Goal: Information Seeking & Learning: Learn about a topic

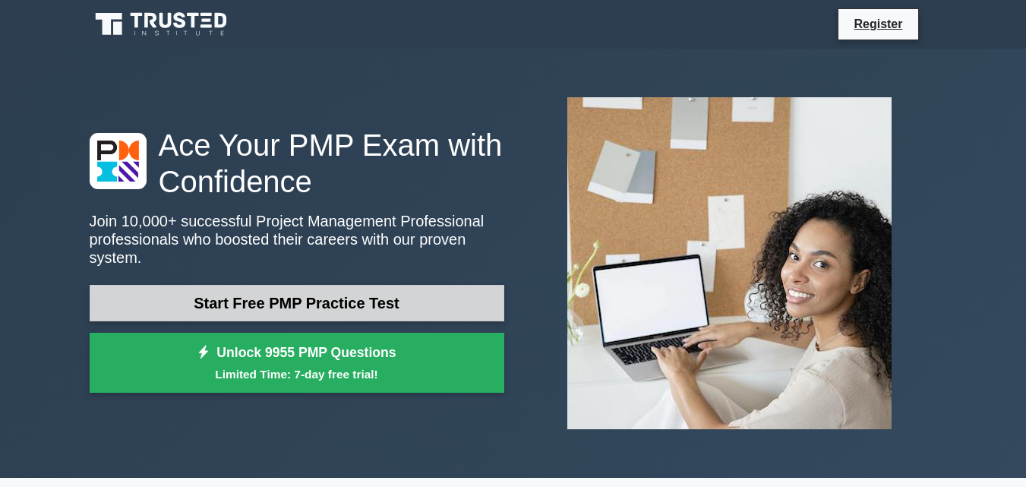
click at [374, 290] on link "Start Free PMP Practice Test" at bounding box center [297, 303] width 415 height 36
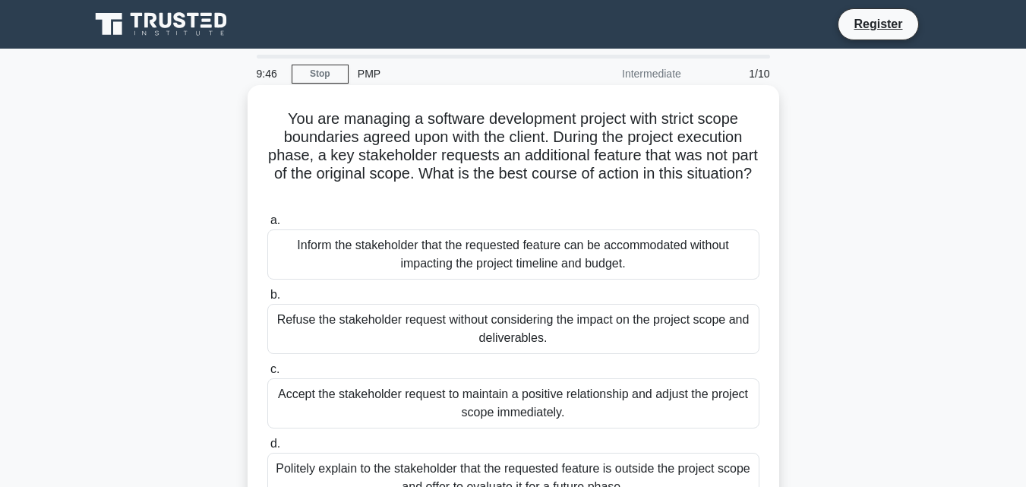
scroll to position [76, 0]
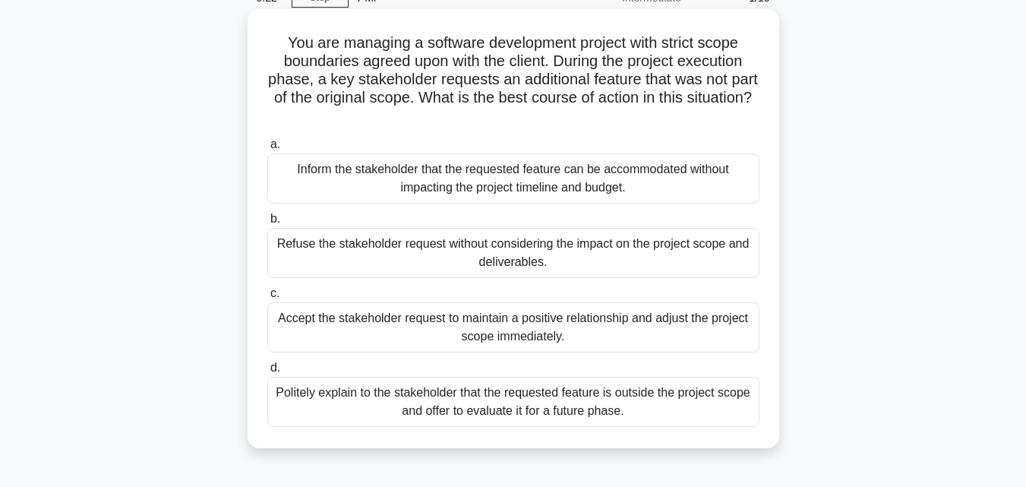
click at [578, 399] on div "Politely explain to the stakeholder that the requested feature is outside the p…" at bounding box center [513, 402] width 492 height 50
click at [267, 373] on input "d. Politely explain to the stakeholder that the requested feature is outside th…" at bounding box center [267, 368] width 0 height 10
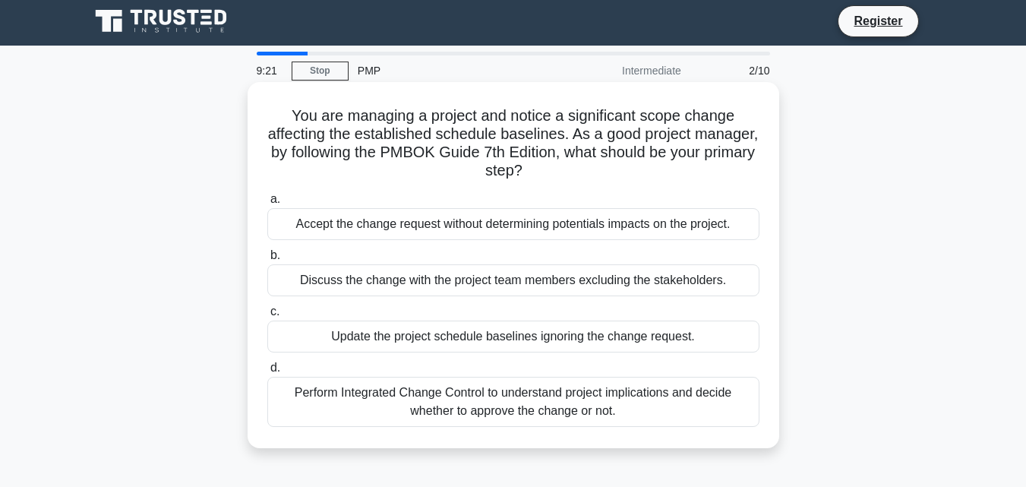
scroll to position [0, 0]
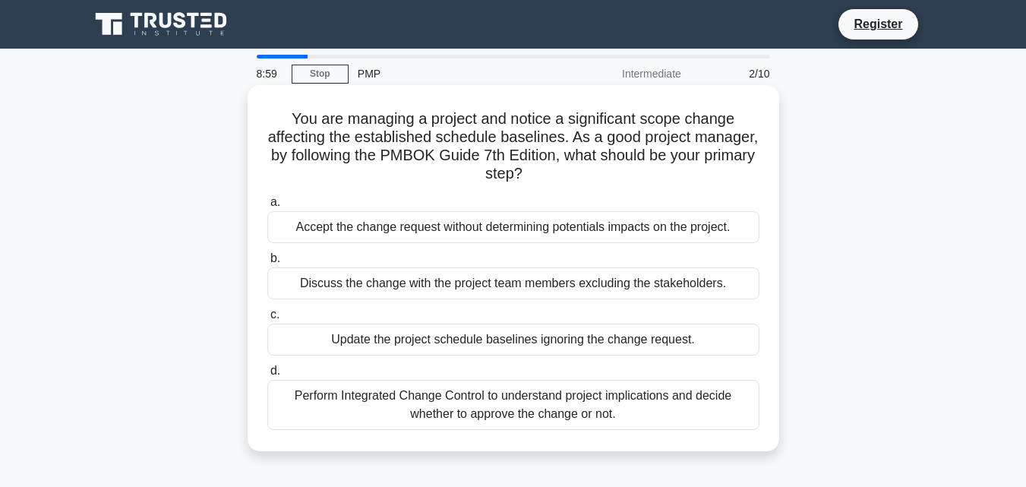
click at [452, 396] on div "Perform Integrated Change Control to understand project implications and decide…" at bounding box center [513, 405] width 492 height 50
click at [267, 376] on input "d. Perform Integrated Change Control to understand project implications and dec…" at bounding box center [267, 371] width 0 height 10
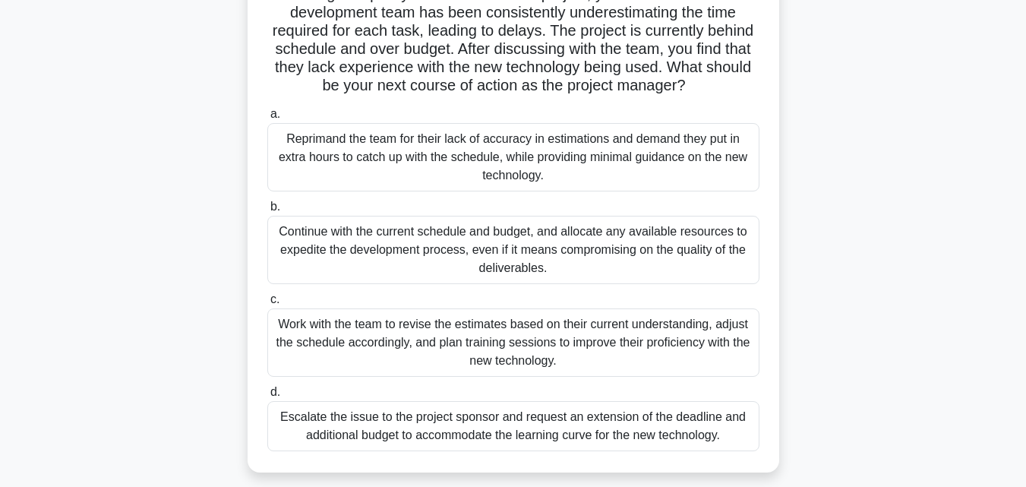
scroll to position [152, 0]
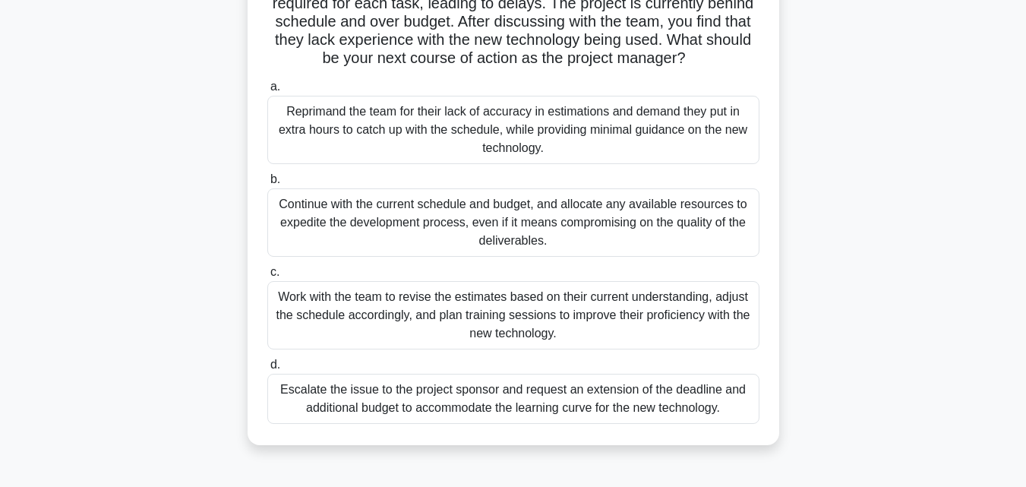
click at [550, 304] on div "Work with the team to revise the estimates based on their current understanding…" at bounding box center [513, 315] width 492 height 68
click at [267, 277] on input "c. Work with the team to revise the estimates based on their current understand…" at bounding box center [267, 272] width 0 height 10
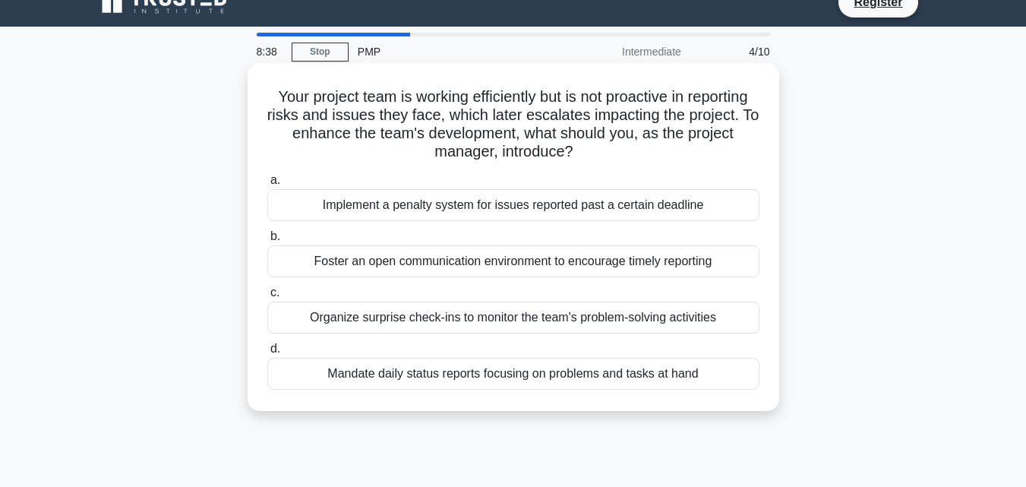
scroll to position [0, 0]
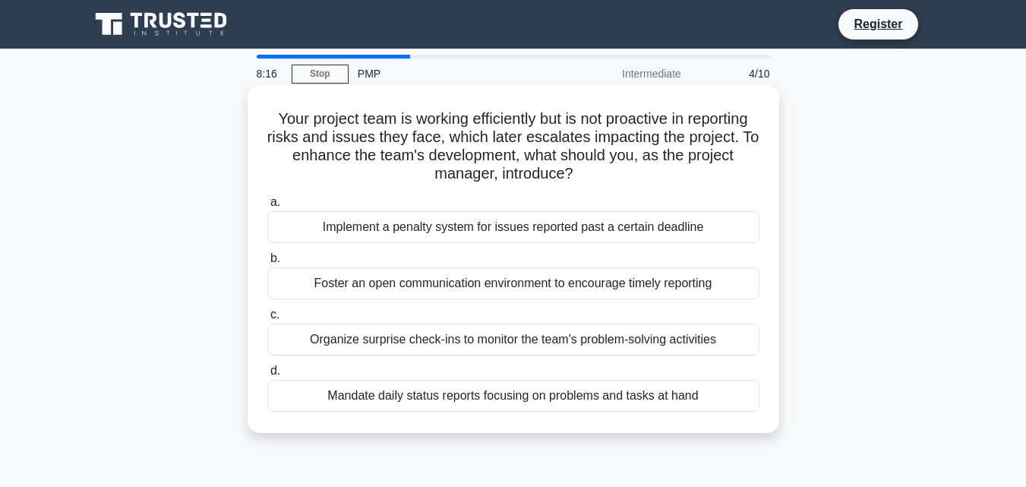
click at [586, 288] on div "Foster an open communication environment to encourage timely reporting" at bounding box center [513, 283] width 492 height 32
click at [267, 263] on input "[PERSON_NAME] an open communication environment to encourage timely reporting" at bounding box center [267, 259] width 0 height 10
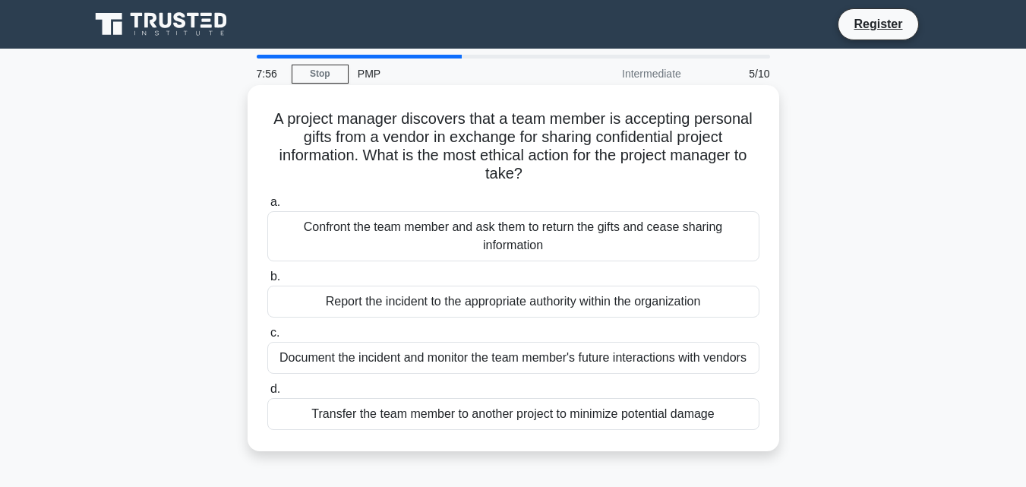
drag, startPoint x: 534, startPoint y: 168, endPoint x: 264, endPoint y: 104, distance: 276.9
click at [264, 104] on div "A project manager discovers that a team member is accepting personal gifts from…" at bounding box center [513, 268] width 519 height 354
drag, startPoint x: 526, startPoint y: 175, endPoint x: 270, endPoint y: 126, distance: 261.3
click at [270, 126] on h5 "A project manager discovers that a team member is accepting personal gifts from…" at bounding box center [513, 146] width 495 height 74
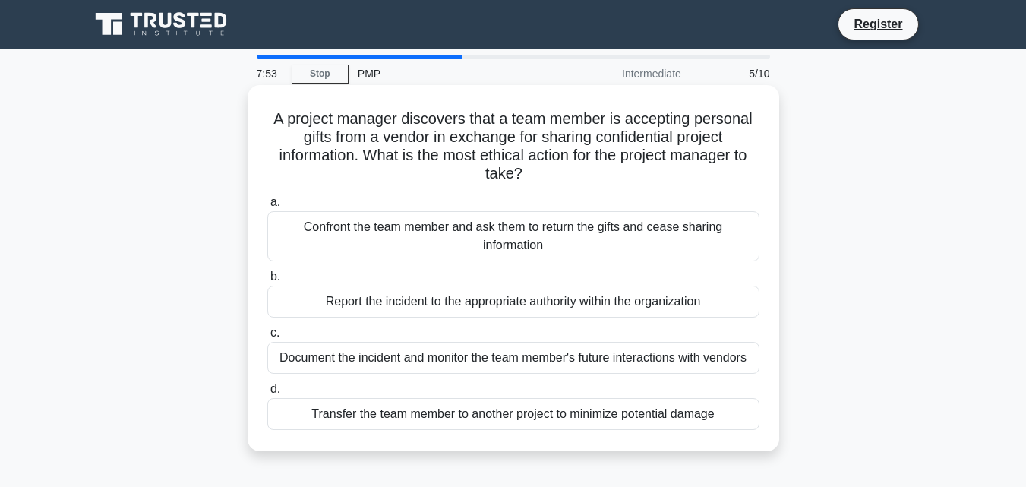
copy h5 "A project manager discovers that a team member is accepting personal gifts from…"
click at [483, 361] on div "Document the incident and monitor the team member's future interactions with ve…" at bounding box center [513, 358] width 492 height 32
click at [267, 338] on input "c. Document the incident and monitor the team member's future interactions with…" at bounding box center [267, 333] width 0 height 10
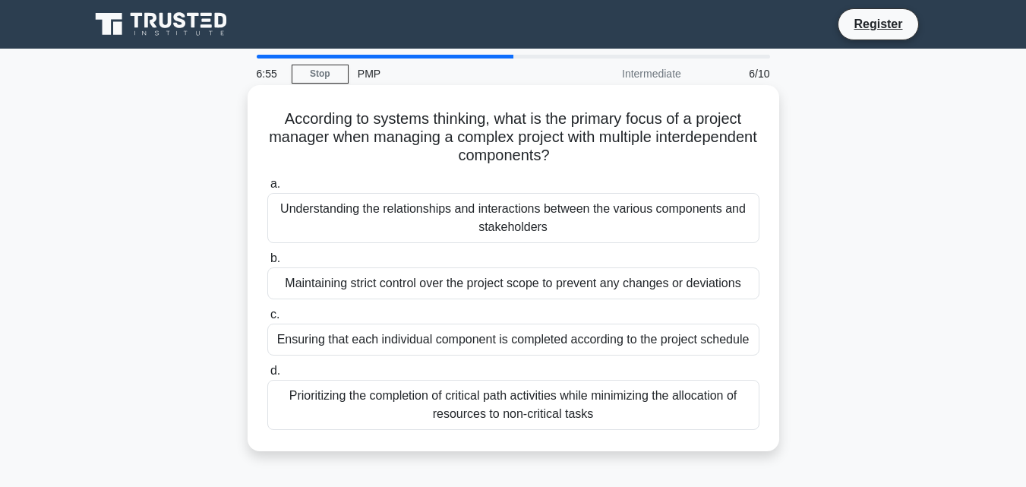
click at [532, 221] on div "Understanding the relationships and interactions between the various components…" at bounding box center [513, 218] width 492 height 50
click at [267, 189] on input "a. Understanding the relationships and interactions between the various compone…" at bounding box center [267, 184] width 0 height 10
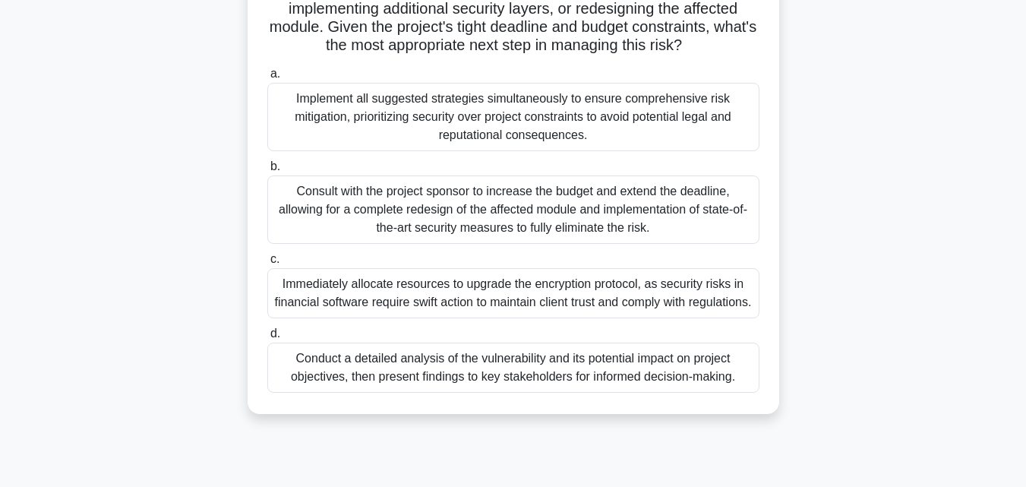
scroll to position [228, 0]
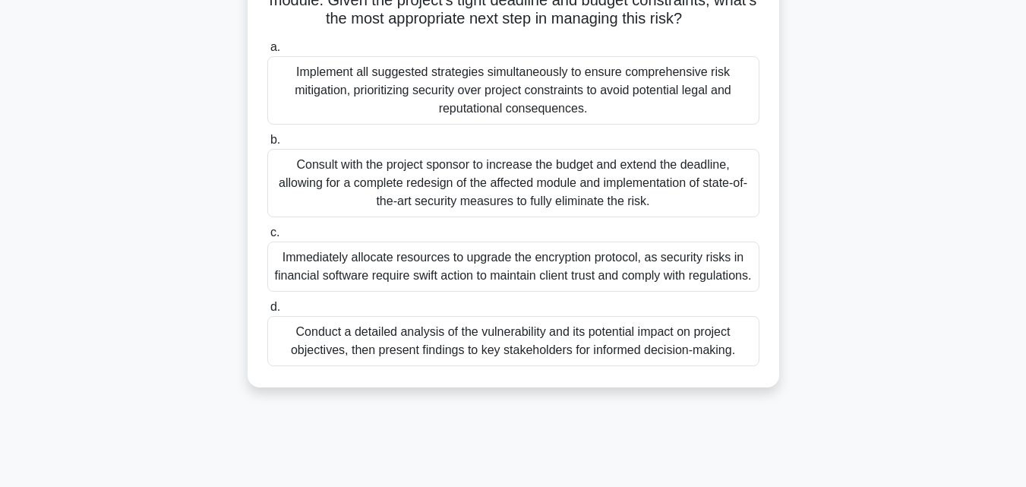
click at [573, 366] on div "Conduct a detailed analysis of the vulnerability and its potential impact on pr…" at bounding box center [513, 341] width 492 height 50
click at [267, 312] on input "d. Conduct a detailed analysis of the vulnerability and its potential impact on…" at bounding box center [267, 307] width 0 height 10
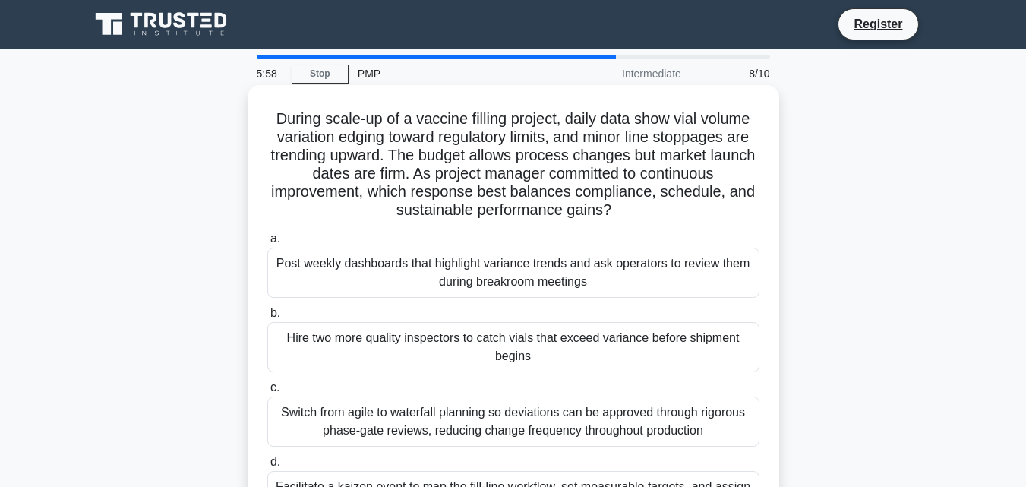
scroll to position [76, 0]
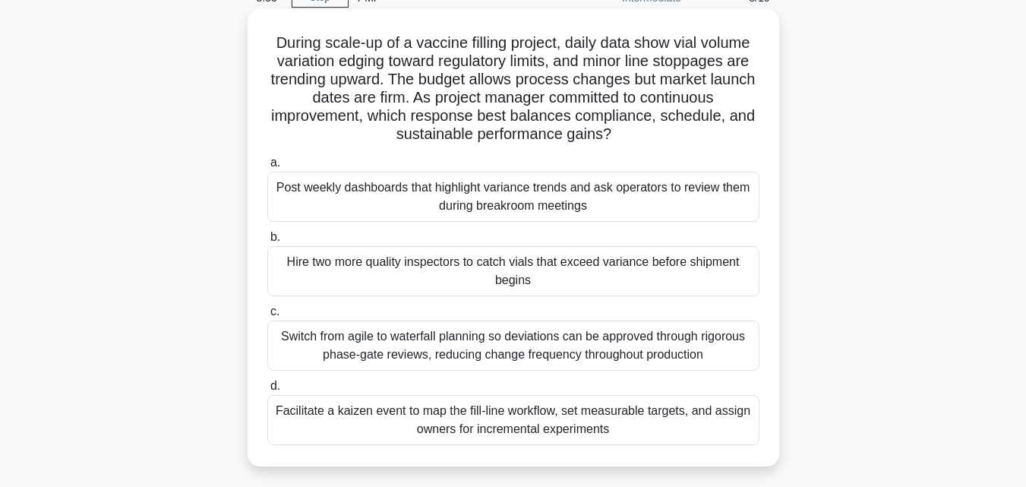
click at [547, 411] on div "Facilitate a kaizen event to map the fill-line workflow, set measurable targets…" at bounding box center [513, 420] width 492 height 50
click at [267, 391] on input "d. Facilitate a kaizen event to map the fill-line workflow, set measurable targ…" at bounding box center [267, 386] width 0 height 10
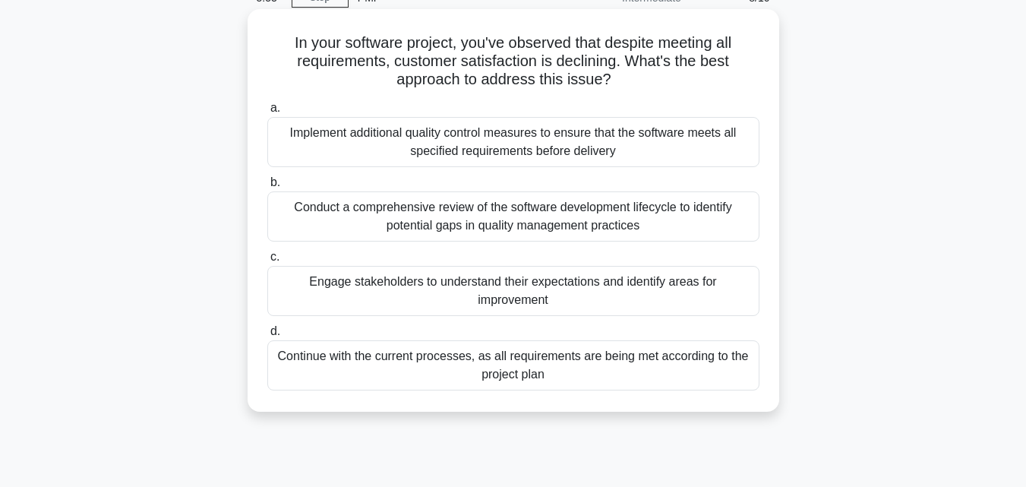
click at [547, 409] on div "In your software project, you've observed that despite meeting all requirements…" at bounding box center [512, 210] width 531 height 402
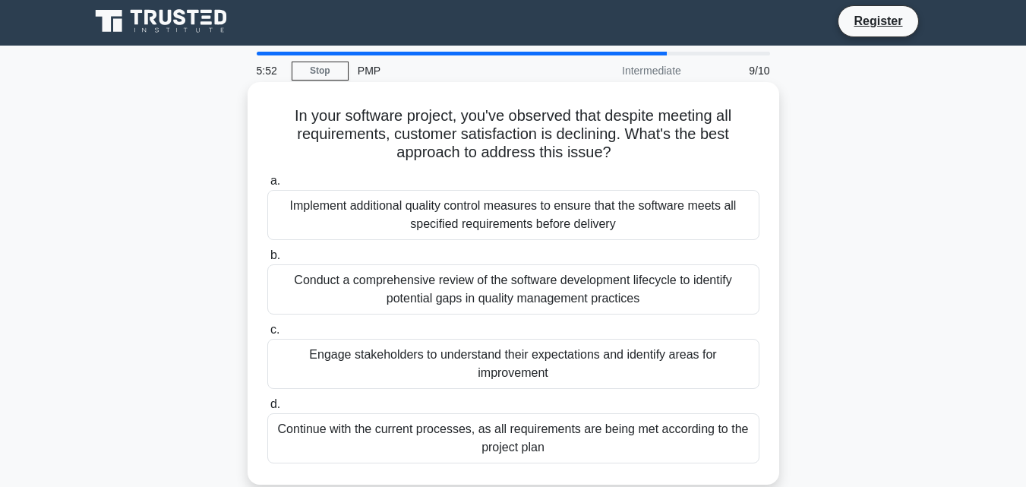
scroll to position [0, 0]
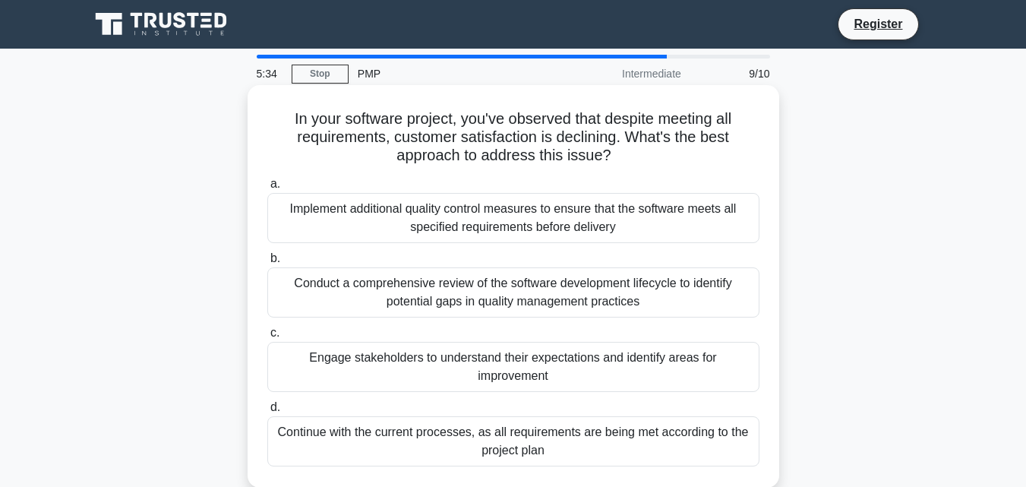
click at [482, 373] on div "Engage stakeholders to understand their expectations and identify areas for imp…" at bounding box center [513, 367] width 492 height 50
click at [267, 338] on input "c. Engage stakeholders to understand their expectations and identify areas for …" at bounding box center [267, 333] width 0 height 10
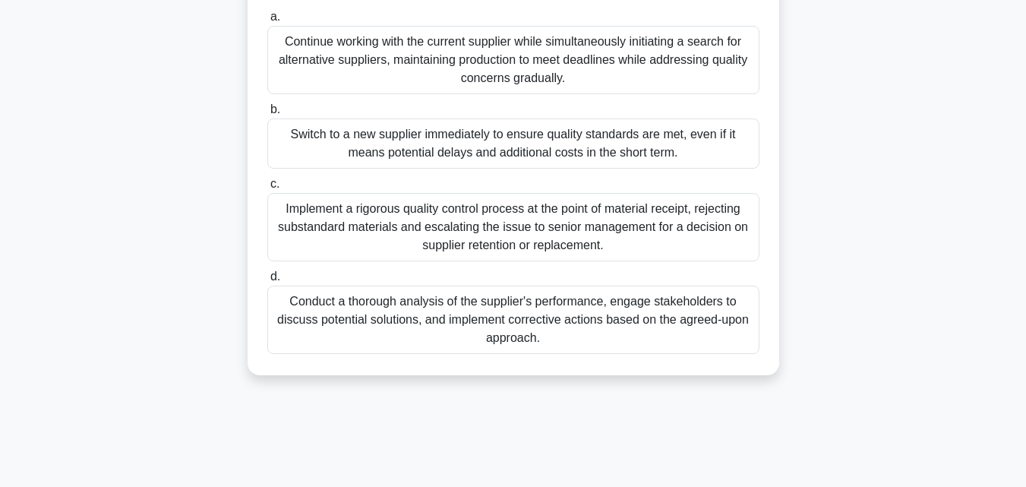
scroll to position [304, 0]
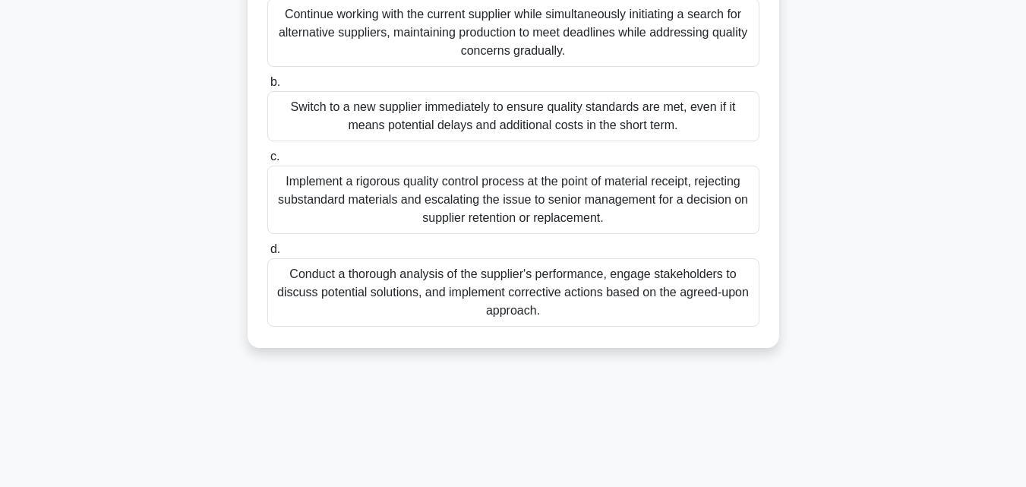
click at [587, 214] on div "Implement a rigorous quality control process at the point of material receipt, …" at bounding box center [513, 199] width 492 height 68
click at [267, 162] on input "c. Implement a rigorous quality control process at the point of material receip…" at bounding box center [267, 157] width 0 height 10
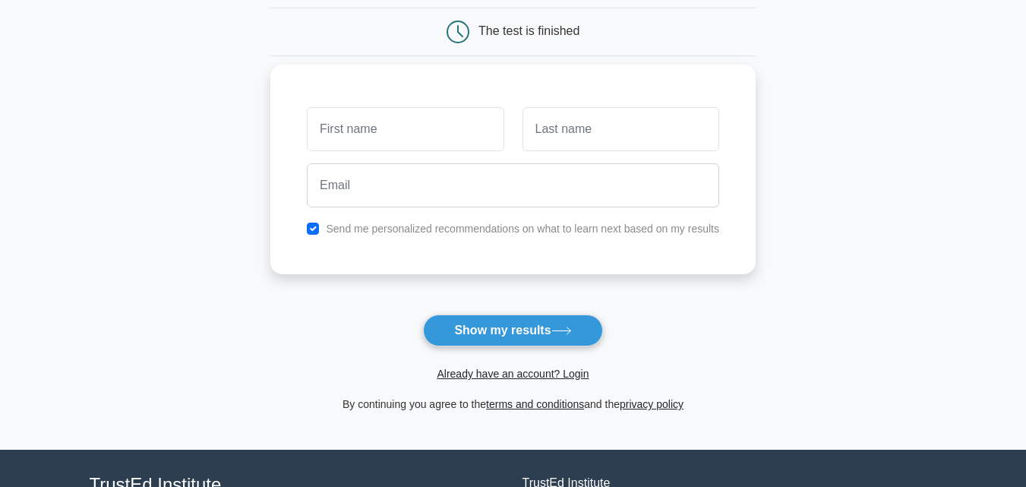
scroll to position [152, 0]
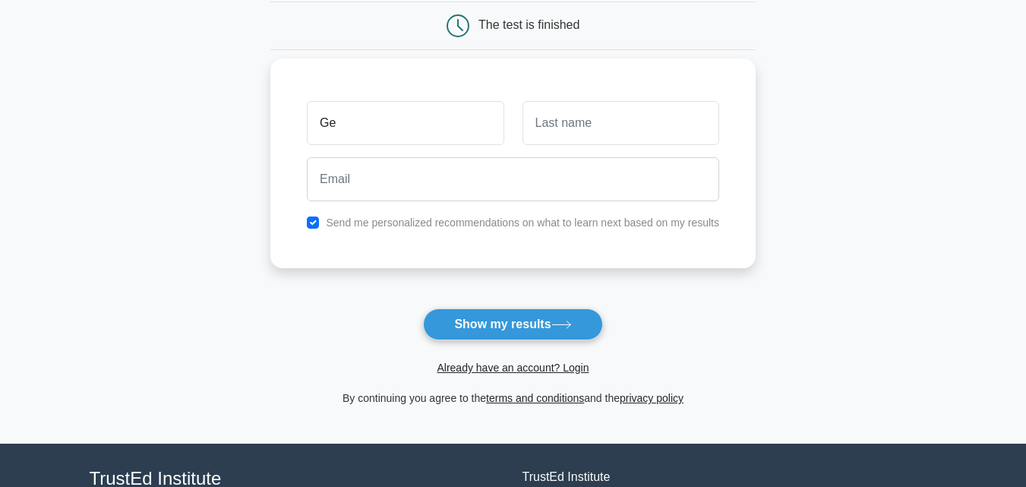
type input "[PERSON_NAME]"
click at [578, 126] on input "text" at bounding box center [620, 123] width 197 height 44
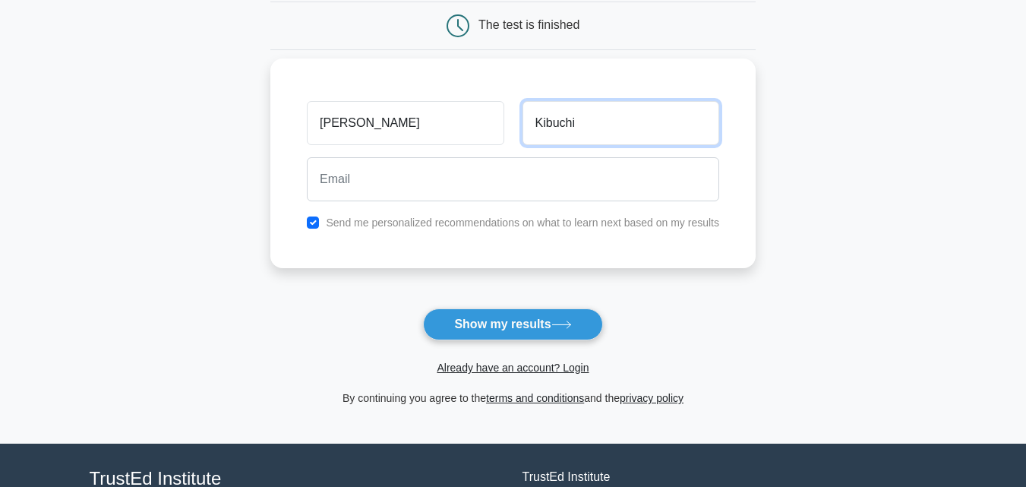
type input "Kibuchi"
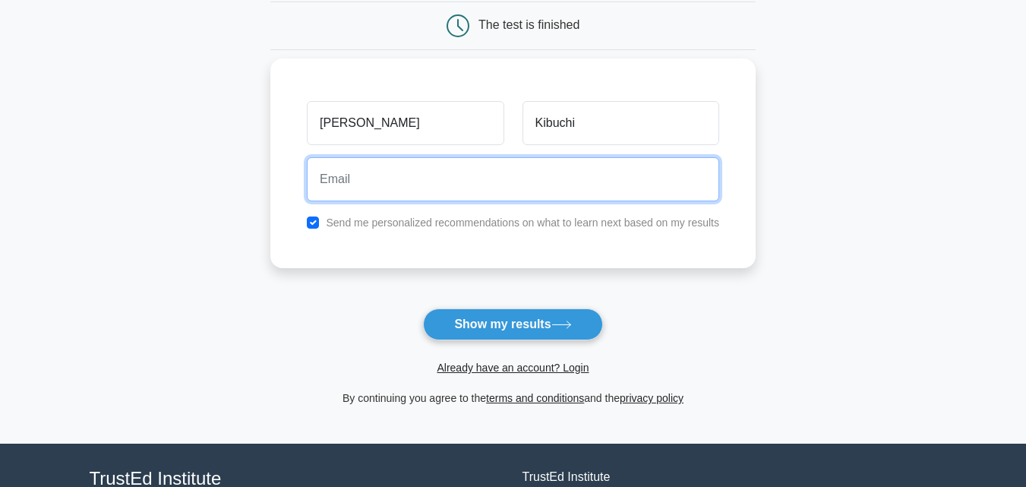
click at [537, 170] on input "email" at bounding box center [513, 179] width 412 height 44
type input "kibuchigk@gmail.com"
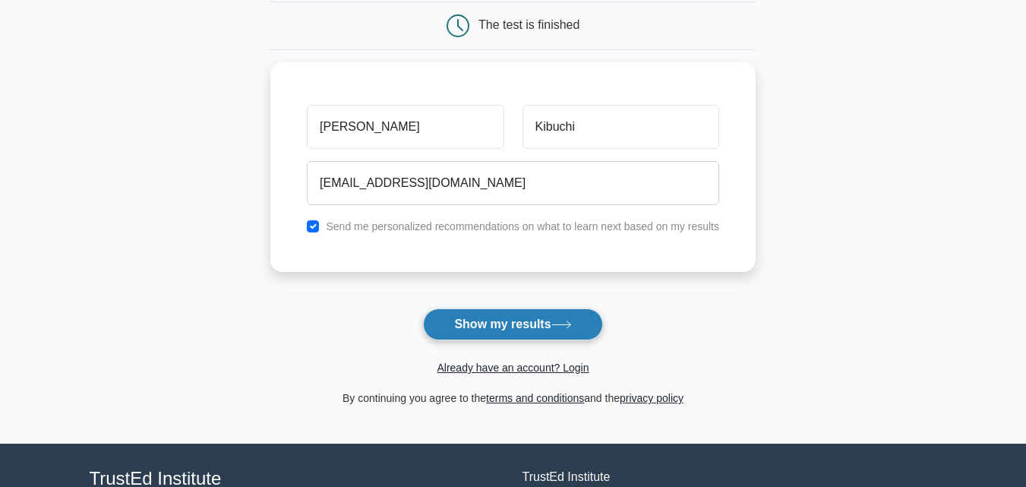
click at [501, 317] on button "Show my results" at bounding box center [512, 324] width 179 height 32
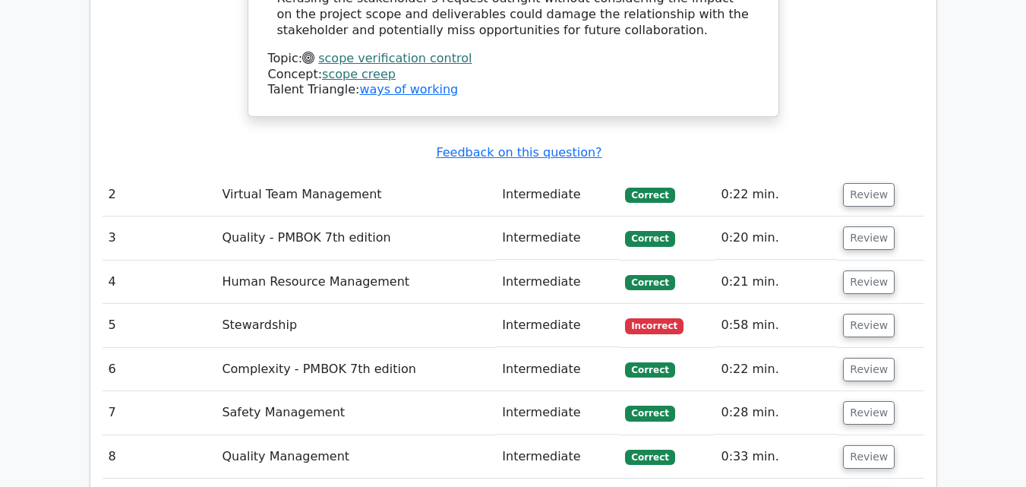
scroll to position [2202, 0]
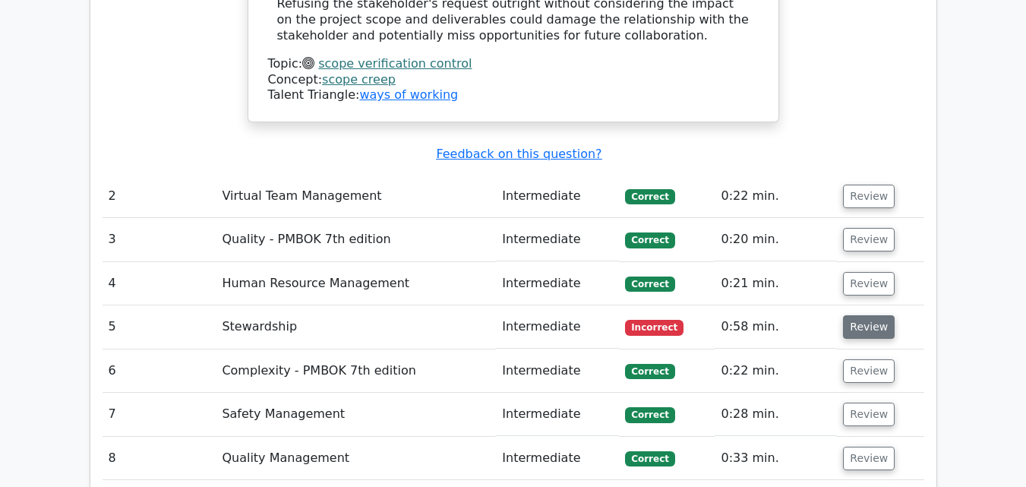
click at [865, 315] on button "Review" at bounding box center [869, 327] width 52 height 24
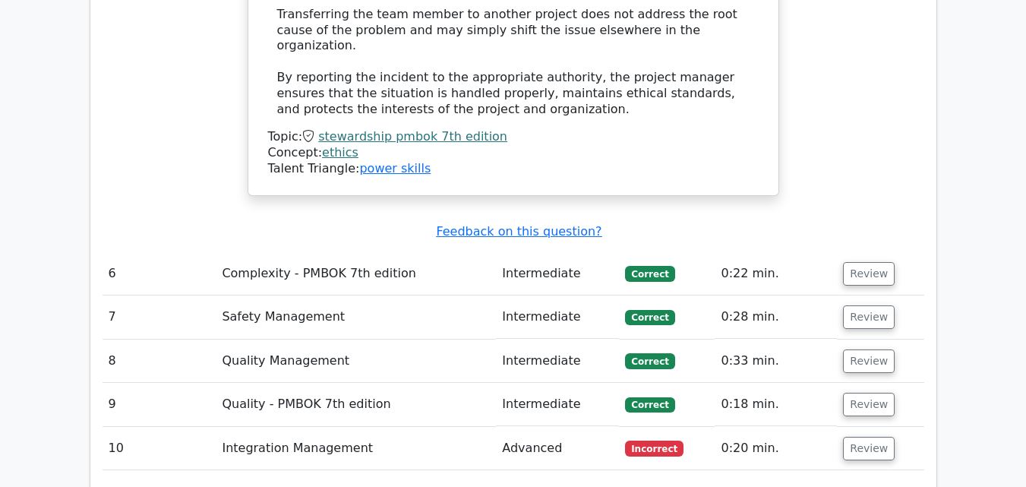
scroll to position [3416, 0]
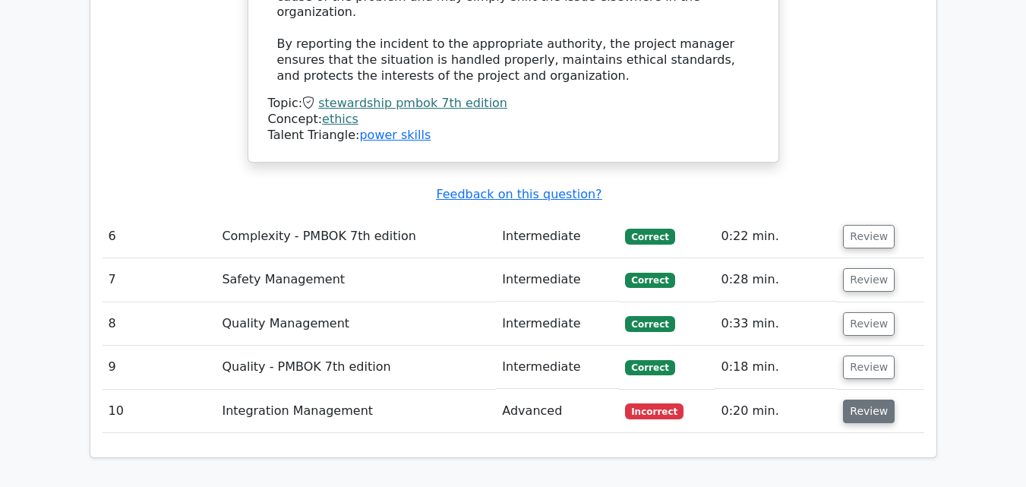
click at [853, 399] on button "Review" at bounding box center [869, 411] width 52 height 24
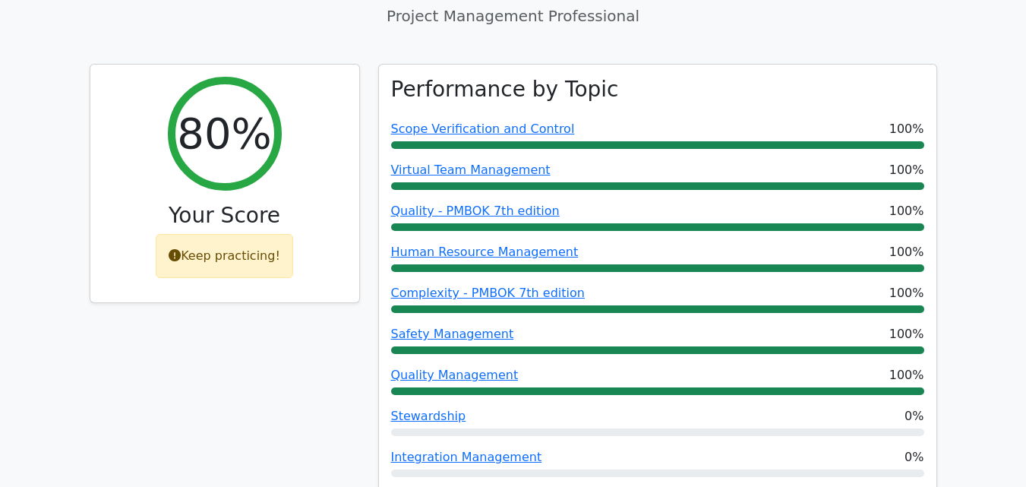
scroll to position [607, 0]
